Goal: Transaction & Acquisition: Purchase product/service

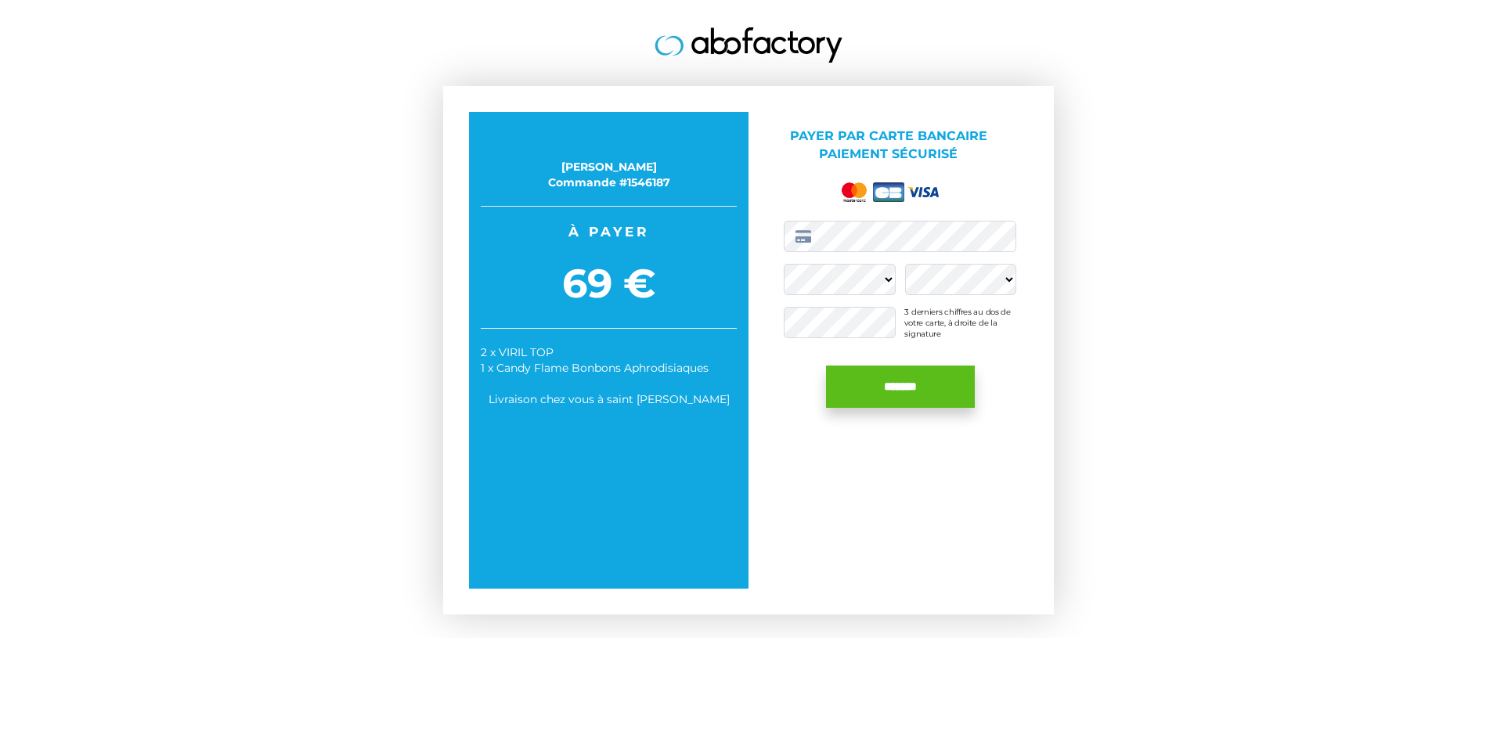
click at [911, 389] on input "*******" at bounding box center [900, 387] width 149 height 42
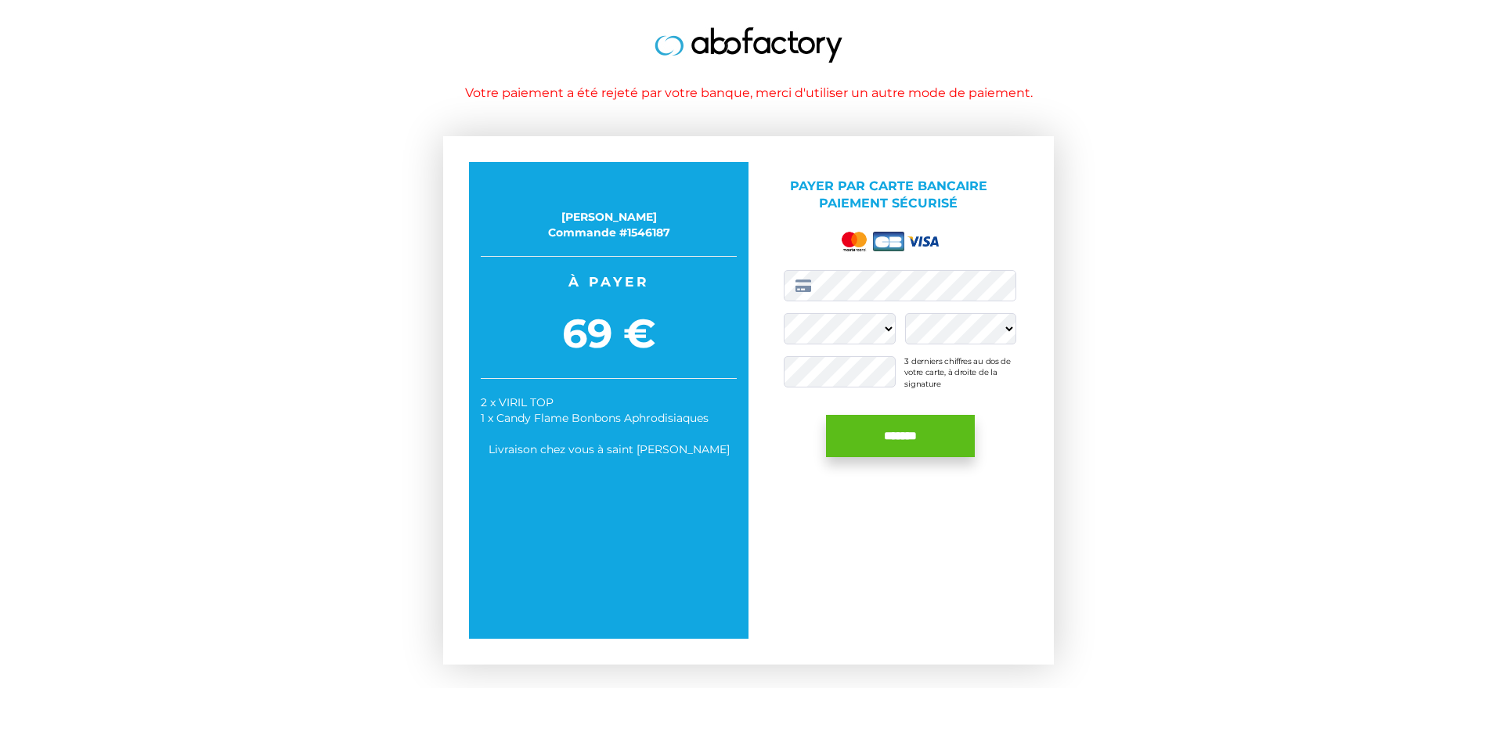
click at [900, 436] on input "*******" at bounding box center [900, 436] width 149 height 42
click at [906, 434] on input "*******" at bounding box center [900, 436] width 149 height 42
